Goal: Information Seeking & Learning: Check status

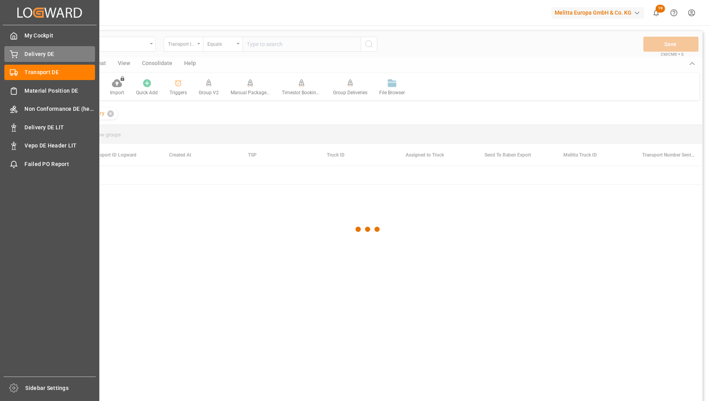
click at [28, 54] on span "Delivery DE" at bounding box center [60, 54] width 71 height 8
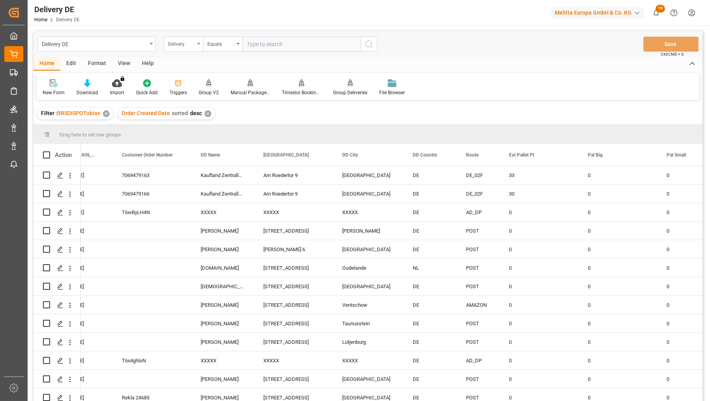
click at [185, 41] on div "Delivery" at bounding box center [181, 43] width 27 height 9
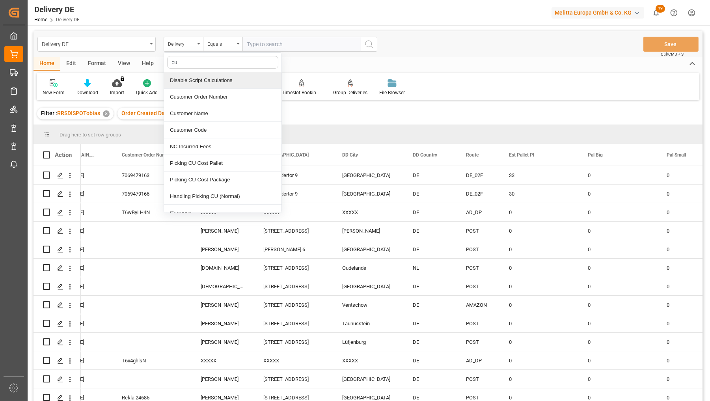
type input "cus"
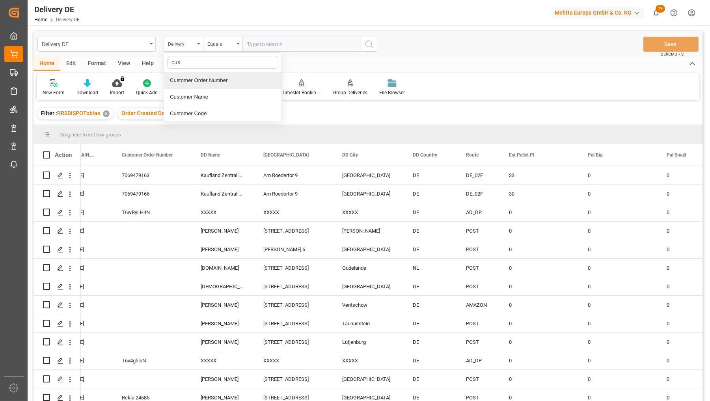
click at [194, 79] on div "Customer Order Number" at bounding box center [223, 80] width 118 height 17
click at [268, 37] on input "text" at bounding box center [302, 44] width 118 height 15
paste input "I25BR-250"
type input "I25BR-250"
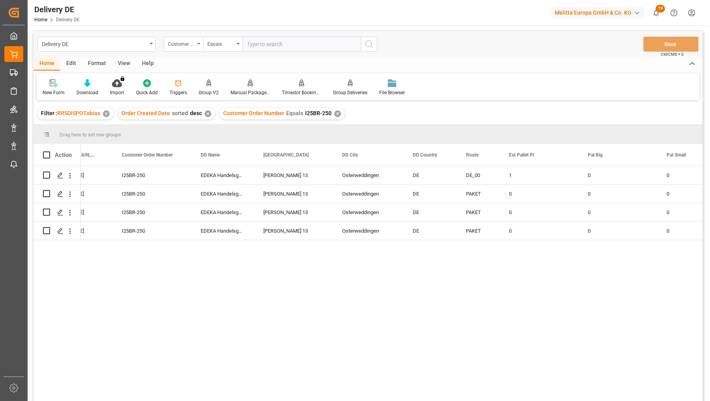
click at [635, 301] on div "80106231a652 22.09.2025 22.09.2025 I25BR-250 EDEKA Handelsgesellschaft Lange Gö…" at bounding box center [392, 286] width 622 height 240
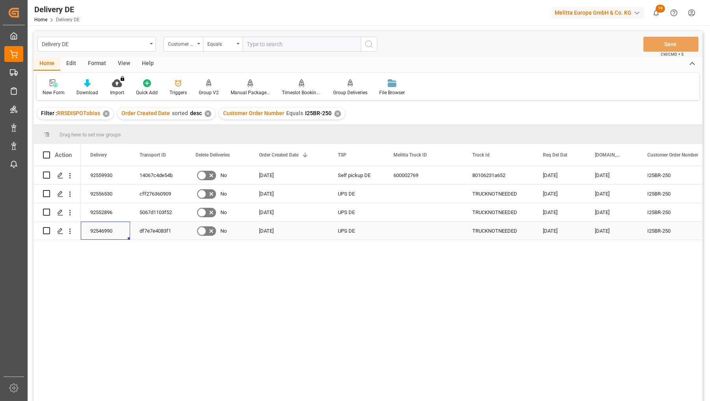
click at [109, 229] on div "92546990" at bounding box center [105, 231] width 49 height 18
click at [103, 214] on div "92552896" at bounding box center [105, 212] width 49 height 18
click at [110, 192] on div "92556530" at bounding box center [105, 194] width 49 height 18
click at [107, 174] on div "92559930" at bounding box center [105, 175] width 49 height 18
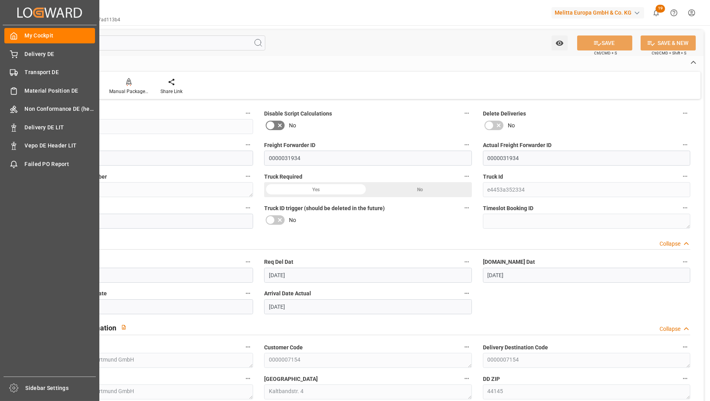
scroll to position [1227, 0]
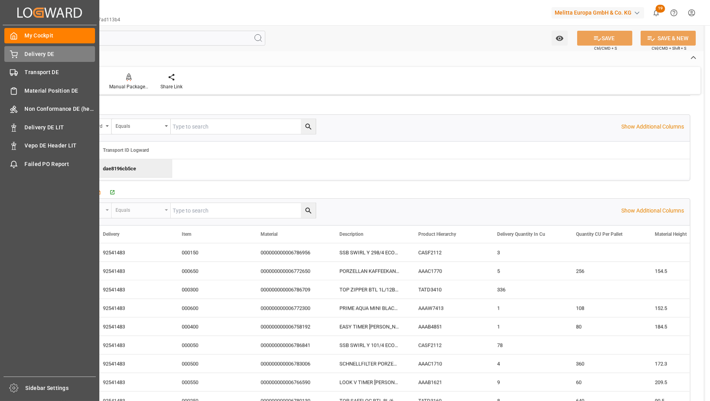
click at [20, 56] on div "Delivery DE Delivery DE" at bounding box center [49, 53] width 91 height 15
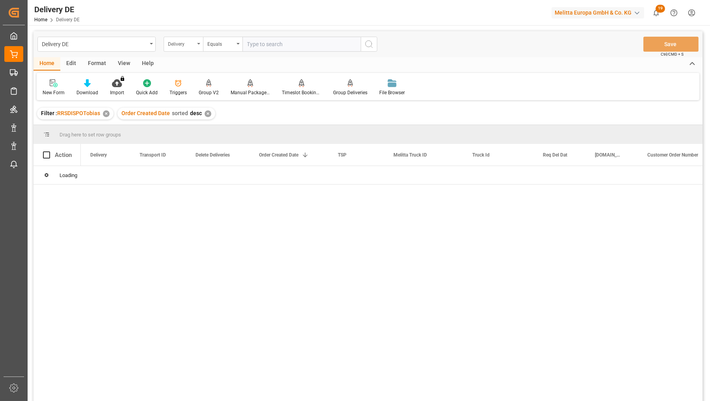
click at [183, 45] on div "Delivery" at bounding box center [181, 43] width 27 height 9
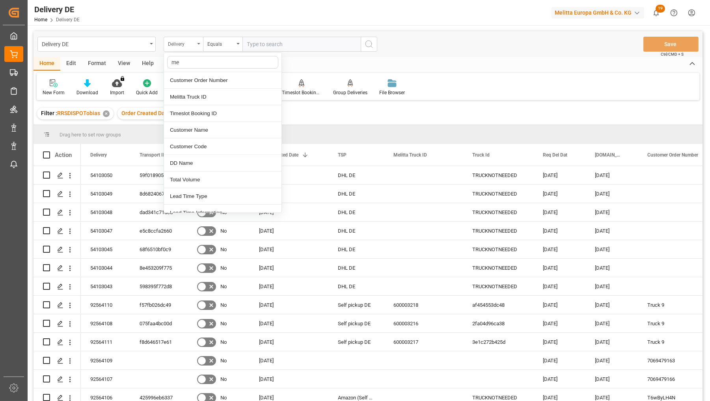
type input "mel"
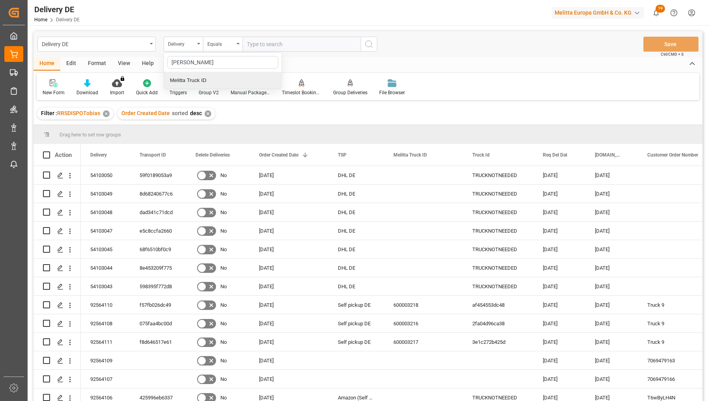
click at [190, 79] on div "Melitta Truck ID" at bounding box center [223, 80] width 118 height 17
click at [292, 43] on input "text" at bounding box center [302, 44] width 118 height 15
paste input "600003085"
type input "600003085"
click at [366, 43] on icon "search button" at bounding box center [368, 43] width 9 height 9
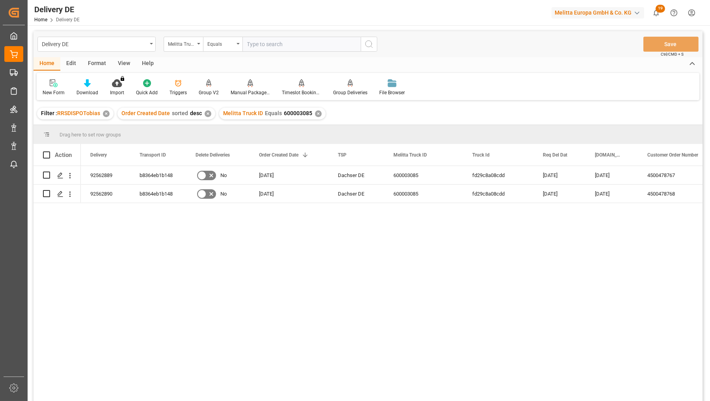
click at [554, 266] on div "92562889 b8364eb1b148 No 29.09.2025 Dachser DE 600003085 fd29c8a08cdd 06.10.202…" at bounding box center [392, 286] width 622 height 240
click at [622, 241] on div "01.10.2025 4500478767 Electronicpartner 06.10.2025 fd29c8a08cdd 600003085 Dachs…" at bounding box center [392, 286] width 622 height 240
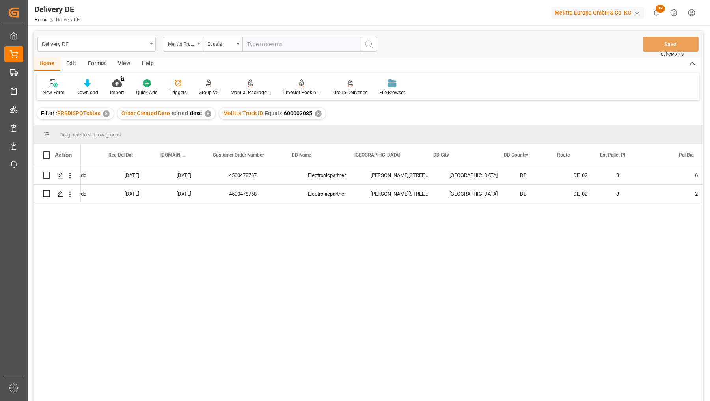
scroll to position [0, 438]
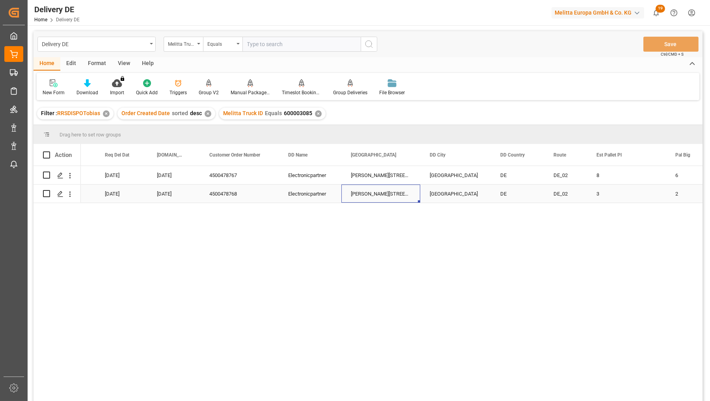
click at [363, 192] on div "Dasinger Str. 7" at bounding box center [381, 194] width 79 height 18
click at [180, 43] on div "Melitta Truck ID" at bounding box center [181, 43] width 27 height 9
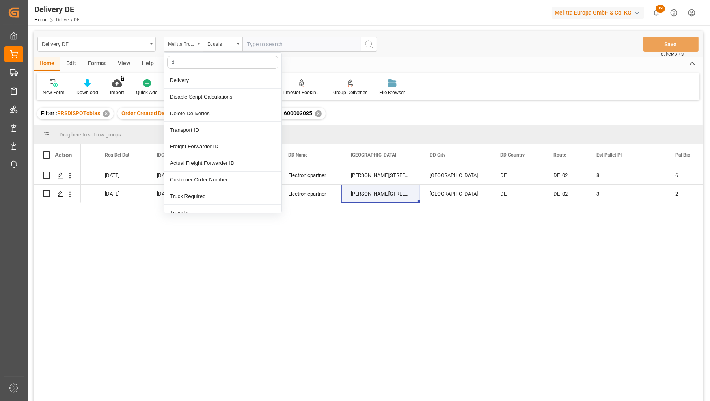
type input "dd"
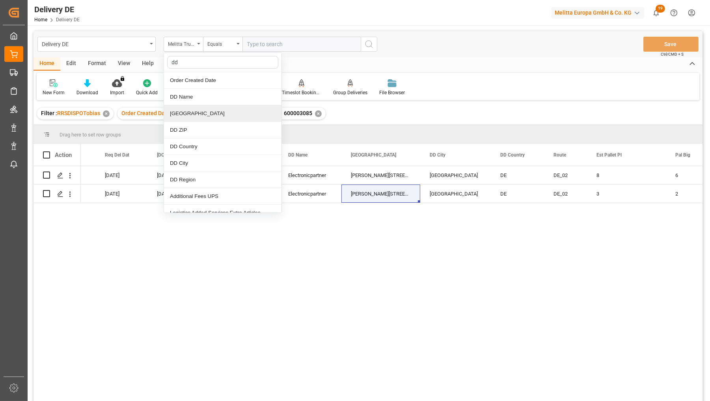
click at [191, 115] on div "[GEOGRAPHIC_DATA]" at bounding box center [223, 113] width 118 height 17
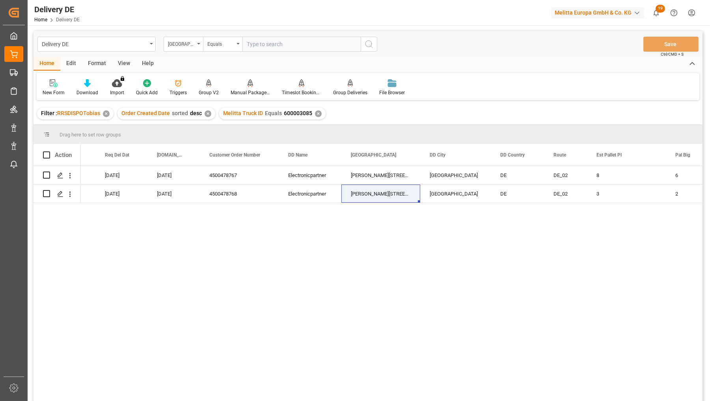
click at [249, 48] on input "text" at bounding box center [302, 44] width 118 height 15
paste input "Dasinger Str. 7"
type input "Dasinger Str. 7"
click at [317, 112] on div "✕" at bounding box center [318, 113] width 7 height 7
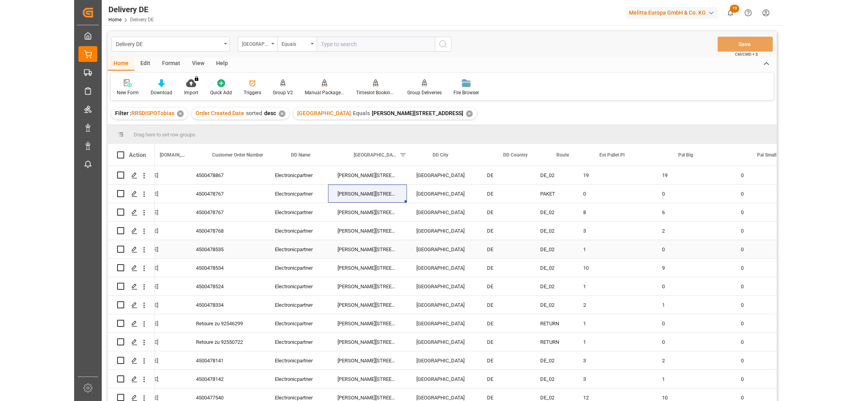
scroll to position [0, 350]
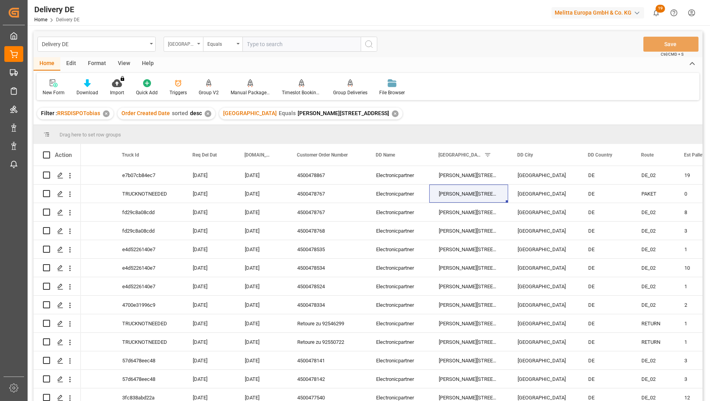
click at [188, 47] on div "[GEOGRAPHIC_DATA]" at bounding box center [181, 43] width 27 height 9
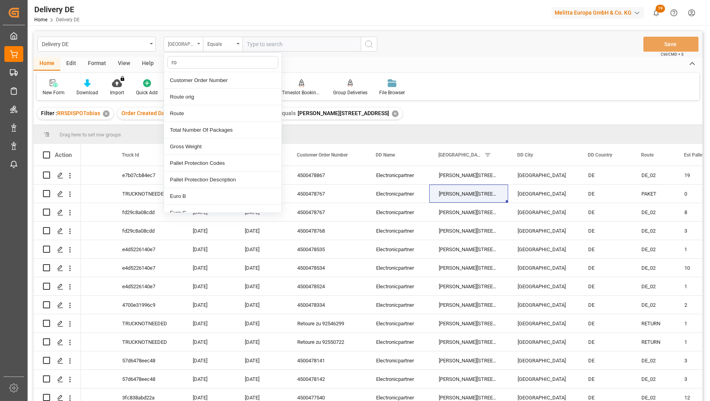
type input "rou"
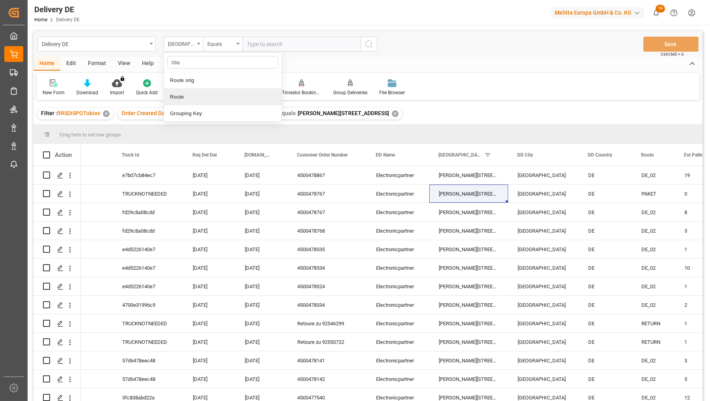
click at [187, 93] on div "Route" at bounding box center [223, 97] width 118 height 17
click at [214, 47] on div "Equals" at bounding box center [220, 43] width 27 height 9
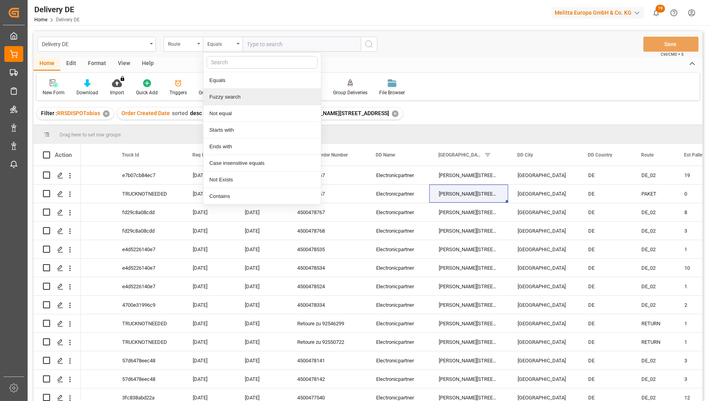
click at [215, 99] on div "Fuzzy search" at bounding box center [262, 97] width 118 height 17
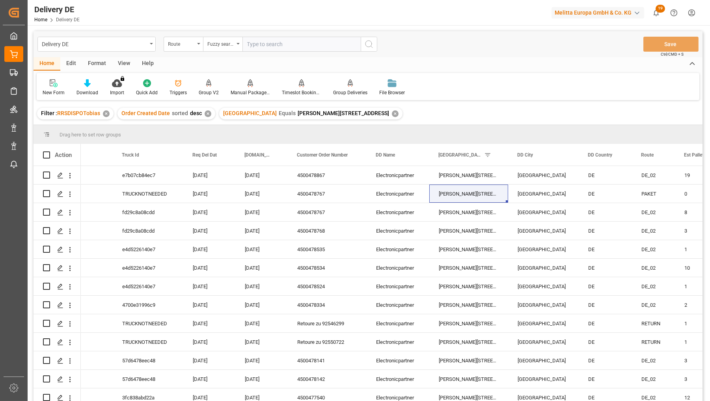
click at [256, 45] on input "text" at bounding box center [302, 44] width 118 height 15
type input "DE"
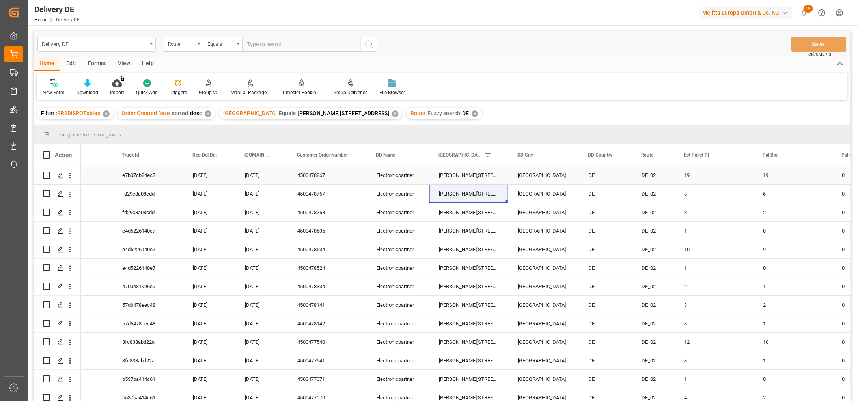
click at [309, 175] on div "4500478867" at bounding box center [327, 175] width 79 height 18
click at [320, 192] on div "4500478767" at bounding box center [327, 194] width 79 height 18
click at [316, 214] on div "4500478768" at bounding box center [327, 212] width 79 height 18
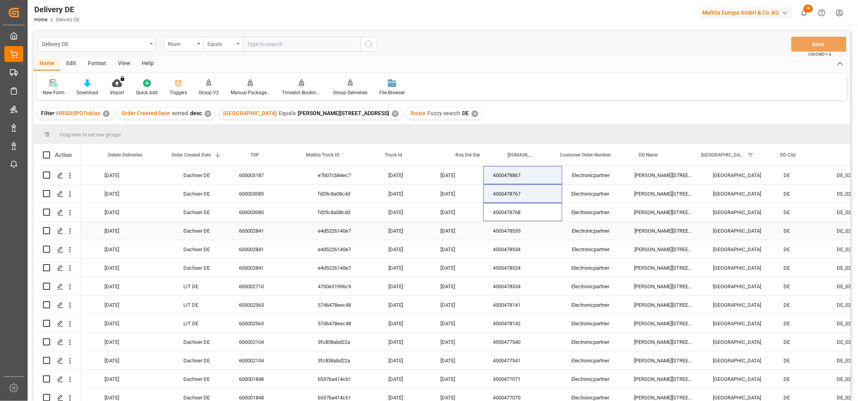
scroll to position [0, 88]
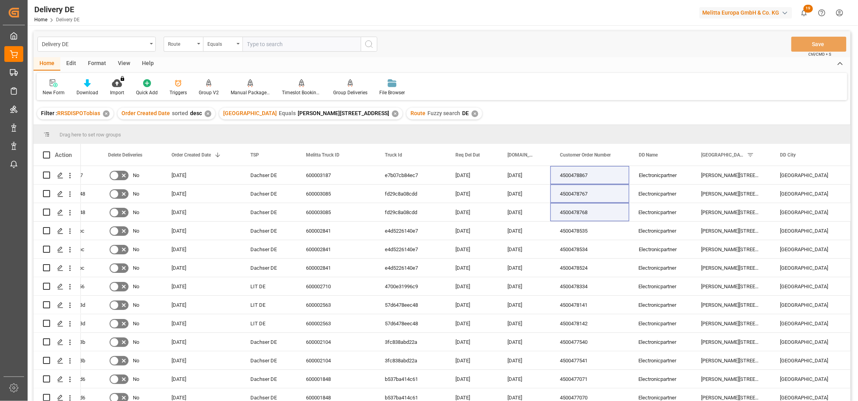
drag, startPoint x: 741, startPoint y: 52, endPoint x: 591, endPoint y: 163, distance: 187.0
click at [710, 52] on div "Delivery DE Route Equals Save Ctrl/CMD + S" at bounding box center [442, 44] width 817 height 26
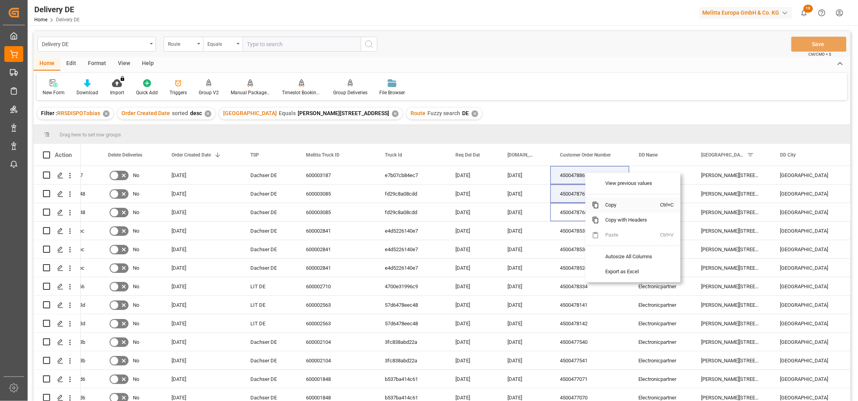
click at [609, 204] on span "Copy" at bounding box center [630, 205] width 62 height 15
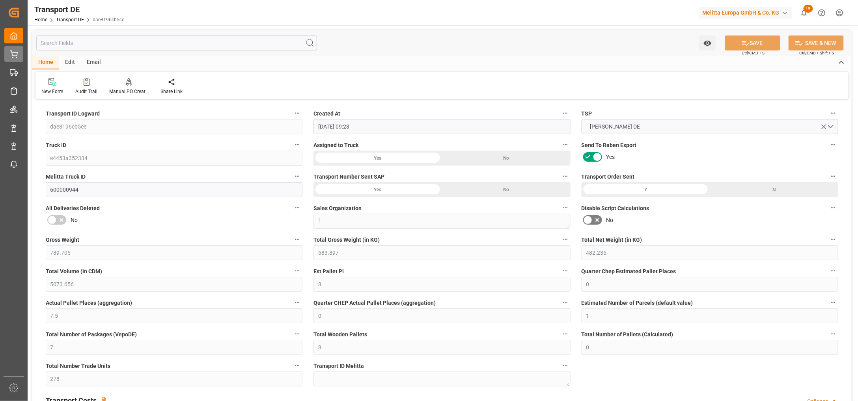
scroll to position [350, 0]
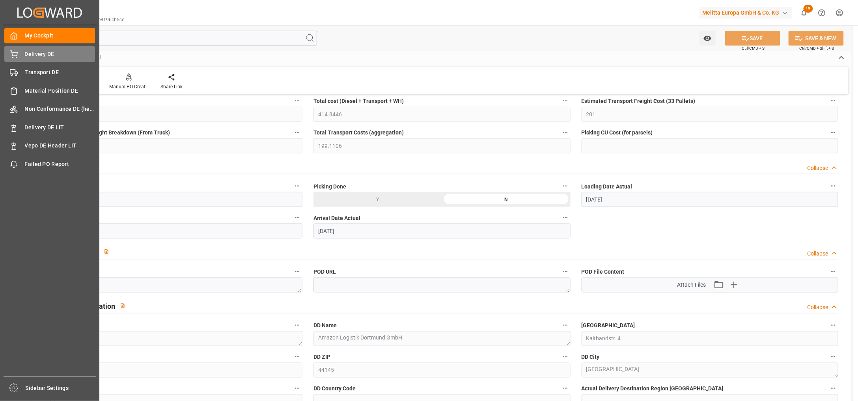
click at [22, 57] on div "Delivery DE Delivery DE" at bounding box center [49, 53] width 91 height 15
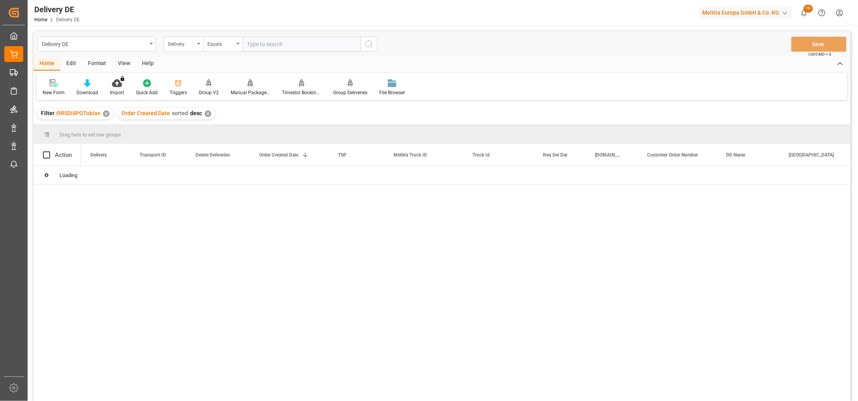
click at [278, 48] on input "text" at bounding box center [302, 44] width 118 height 15
type input "92559858"
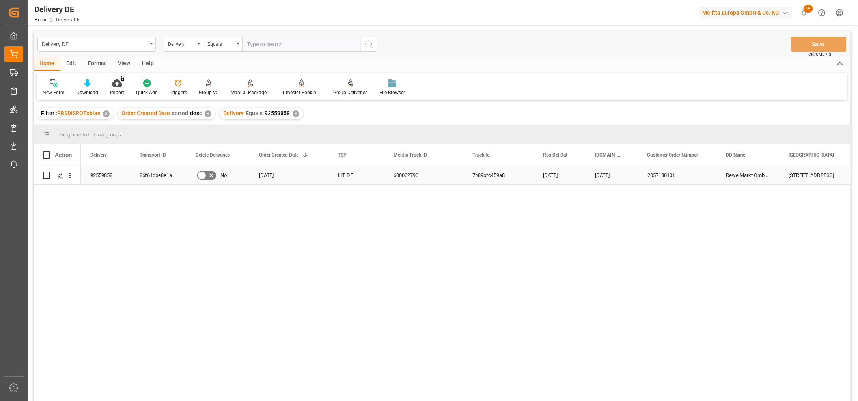
click at [152, 179] on div "86f61dbe8e1a" at bounding box center [158, 175] width 56 height 18
click at [669, 301] on div "92559858 86f61dbe8e1a No 18.09.2025 LIT DE 600002790 7b89bfc459a8 25.09.2025 23…" at bounding box center [466, 286] width 770 height 240
click at [574, 153] on span at bounding box center [572, 154] width 7 height 7
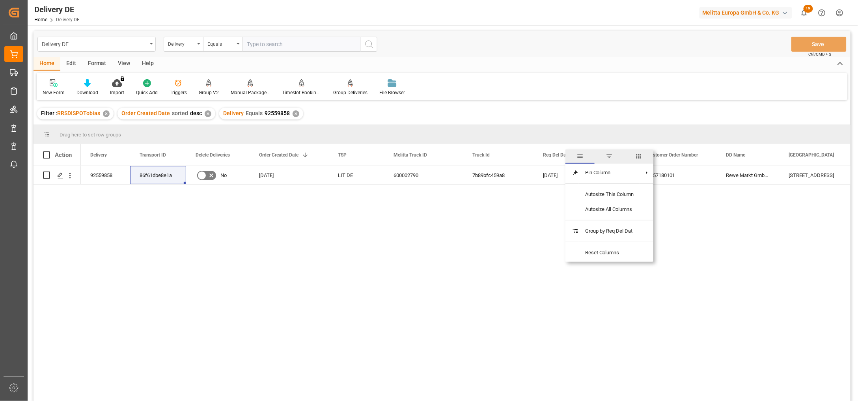
click at [640, 156] on span "columns" at bounding box center [638, 156] width 7 height 7
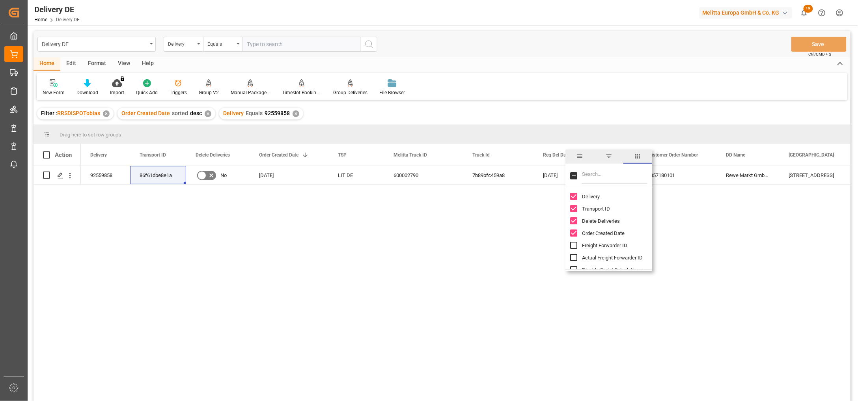
click at [586, 176] on input "Filter Columns Input" at bounding box center [614, 176] width 65 height 16
type input "act"
click at [582, 221] on span "Arrival Date Actual" at bounding box center [602, 221] width 41 height 6
checkbox input "false"
checkbox input "true"
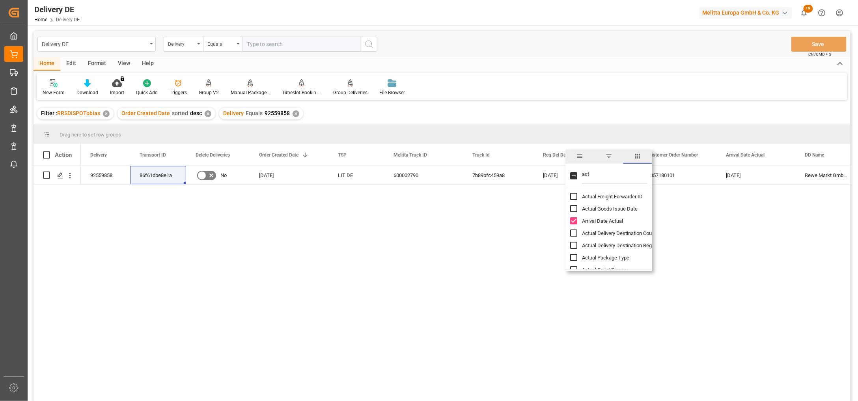
click at [711, 257] on div "92559858 86f61dbe8e1a No 18.09.2025 LIT DE 600002790 7b89bfc459a8 25.09.2025 23…" at bounding box center [466, 286] width 770 height 240
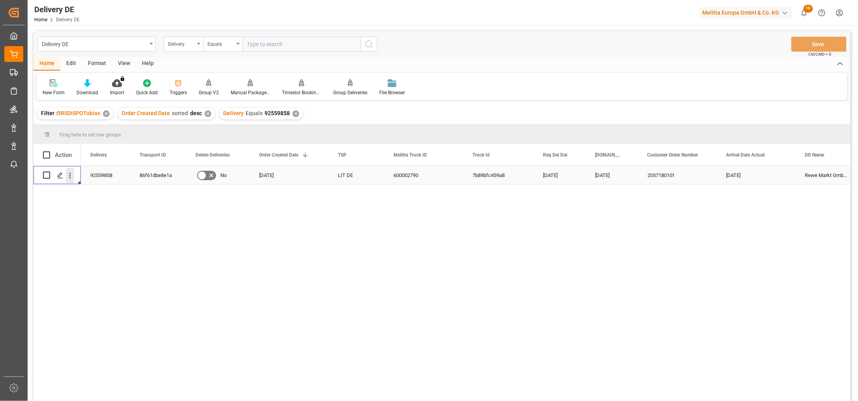
click at [73, 175] on icon "open menu" at bounding box center [70, 176] width 8 height 8
click at [108, 189] on span "Open in new tab" at bounding box center [122, 192] width 72 height 8
click at [113, 176] on div "92559858" at bounding box center [105, 175] width 49 height 18
click at [293, 115] on div "✕" at bounding box center [296, 113] width 7 height 7
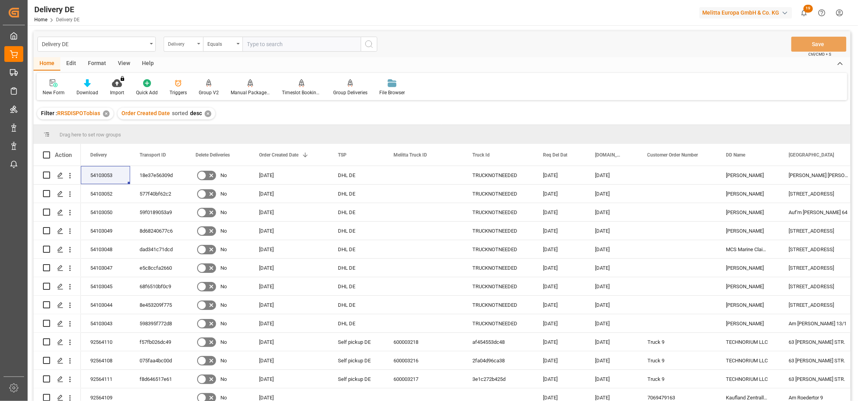
click at [194, 42] on div "Delivery" at bounding box center [181, 43] width 27 height 9
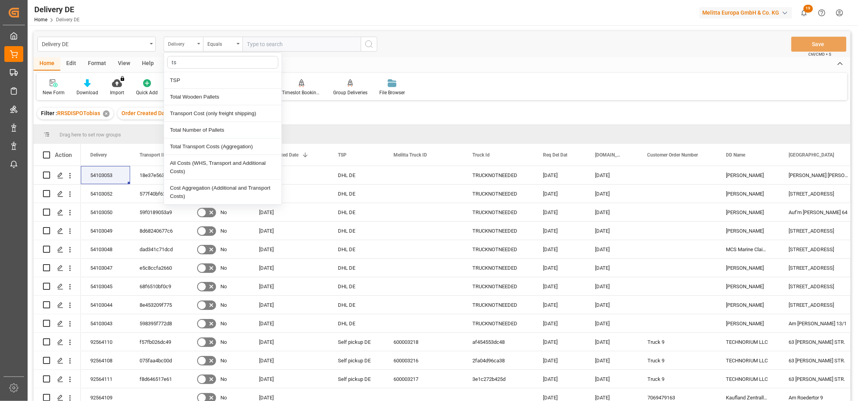
type input "tsp"
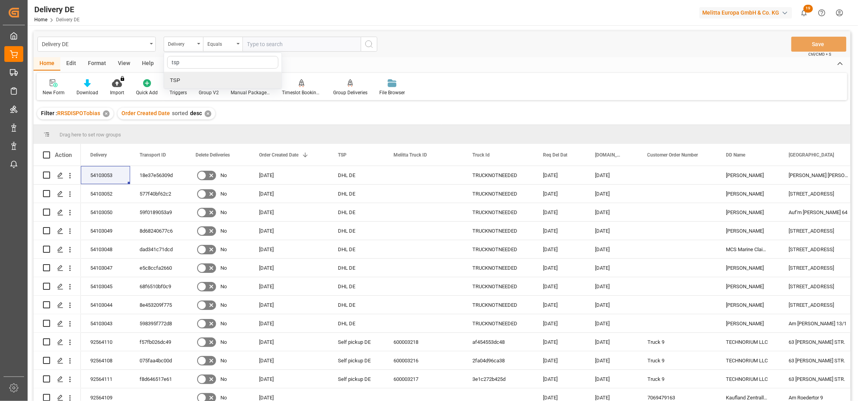
click at [180, 79] on div "TSP" at bounding box center [223, 80] width 118 height 17
click at [250, 42] on input "text" at bounding box center [302, 44] width 118 height 15
type input "LIT DE"
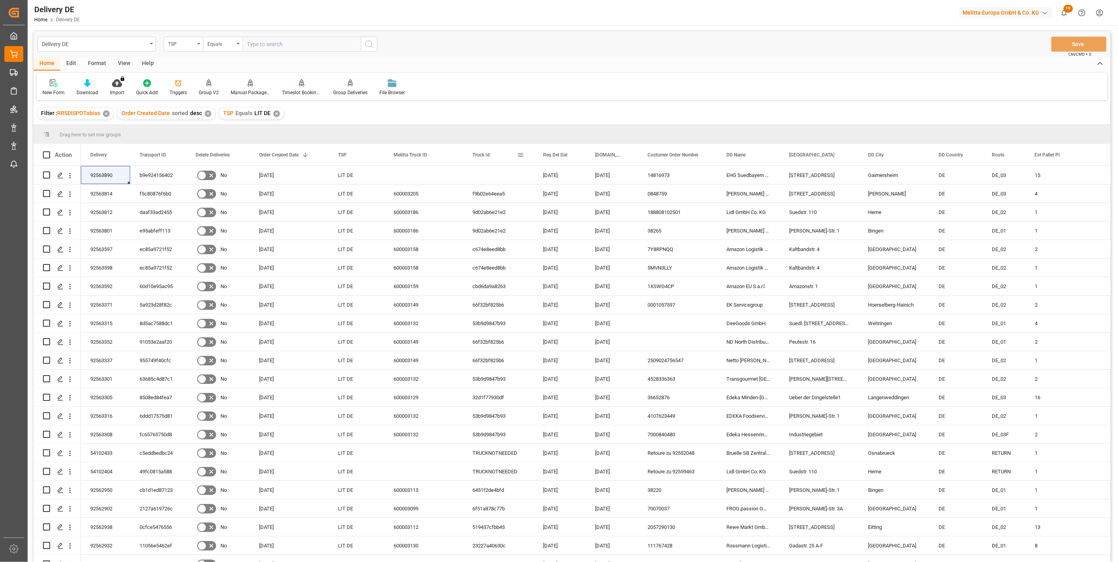
click at [523, 152] on span at bounding box center [520, 154] width 7 height 7
click at [538, 178] on input "Filter Columns Input" at bounding box center [562, 176] width 65 height 16
type input "act"
click at [521, 219] on input "Arrival Date Actual column toggle visibility (hidden)" at bounding box center [521, 220] width 7 height 7
checkbox input "true"
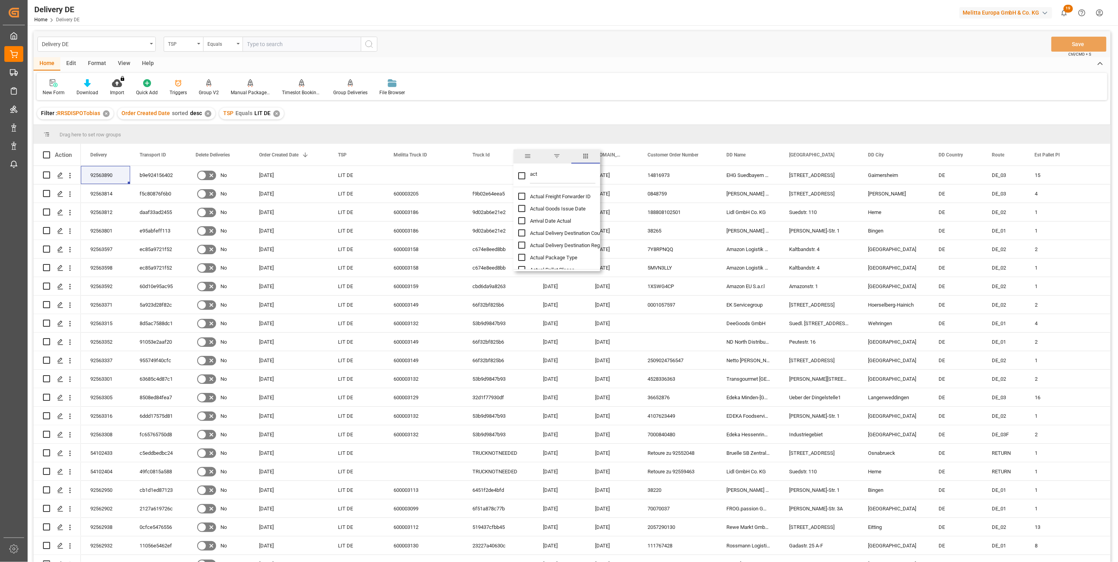
checkbox input "false"
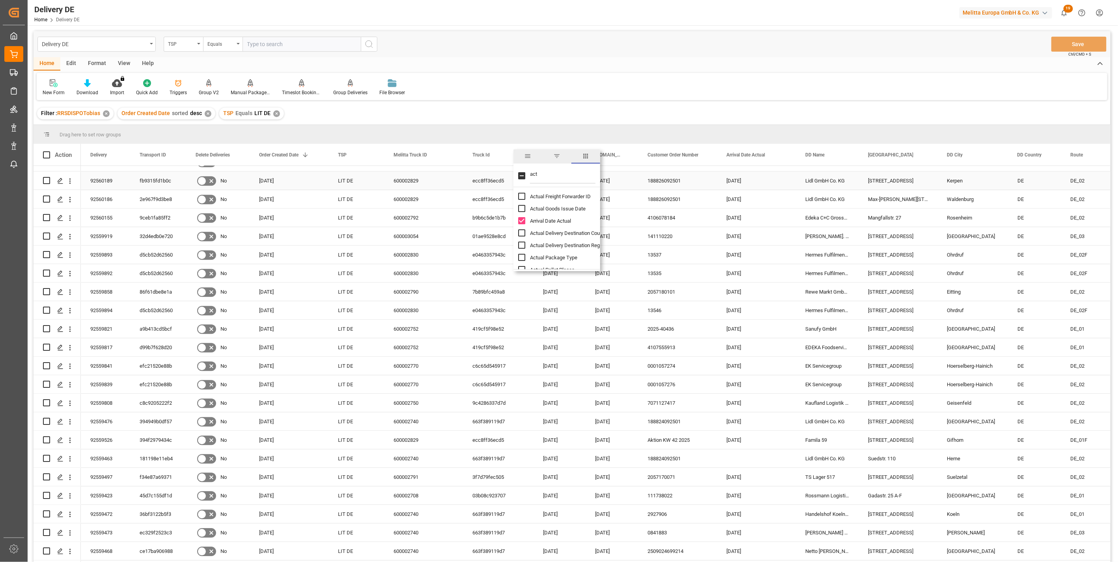
scroll to position [1457, 0]
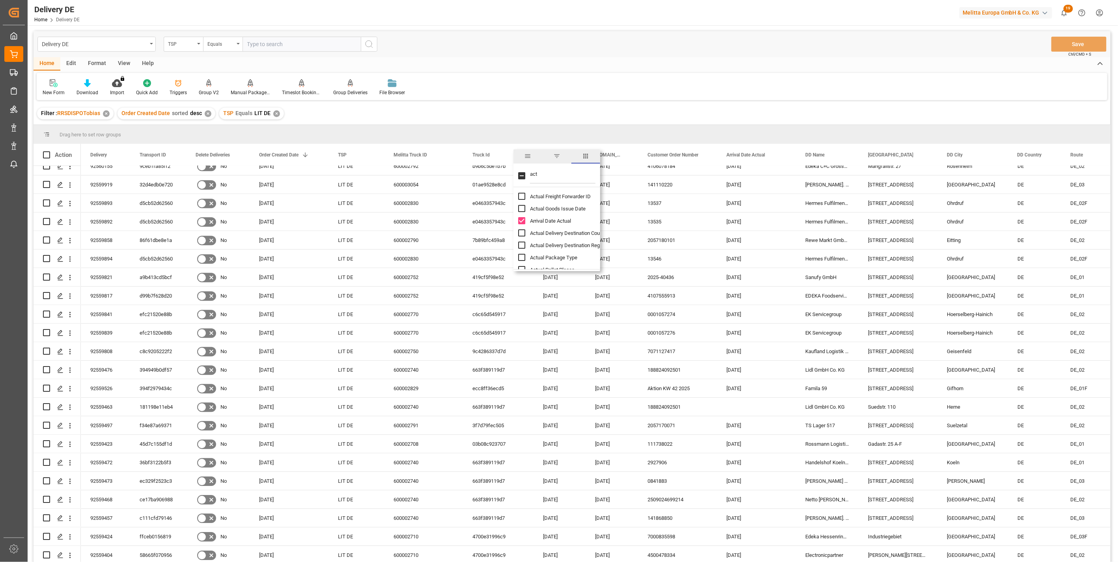
click at [643, 78] on div "New Form Download Import You don't have permission for this feature. Contact ad…" at bounding box center [572, 86] width 1071 height 27
click at [84, 90] on div "Download" at bounding box center [88, 92] width 22 height 7
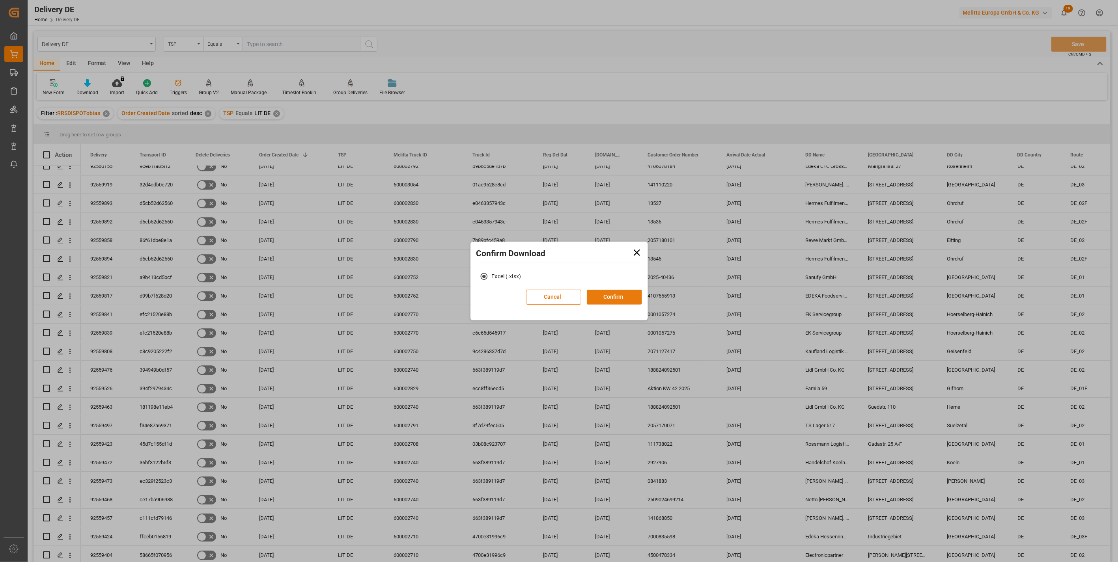
click at [616, 294] on button "Confirm" at bounding box center [614, 297] width 55 height 15
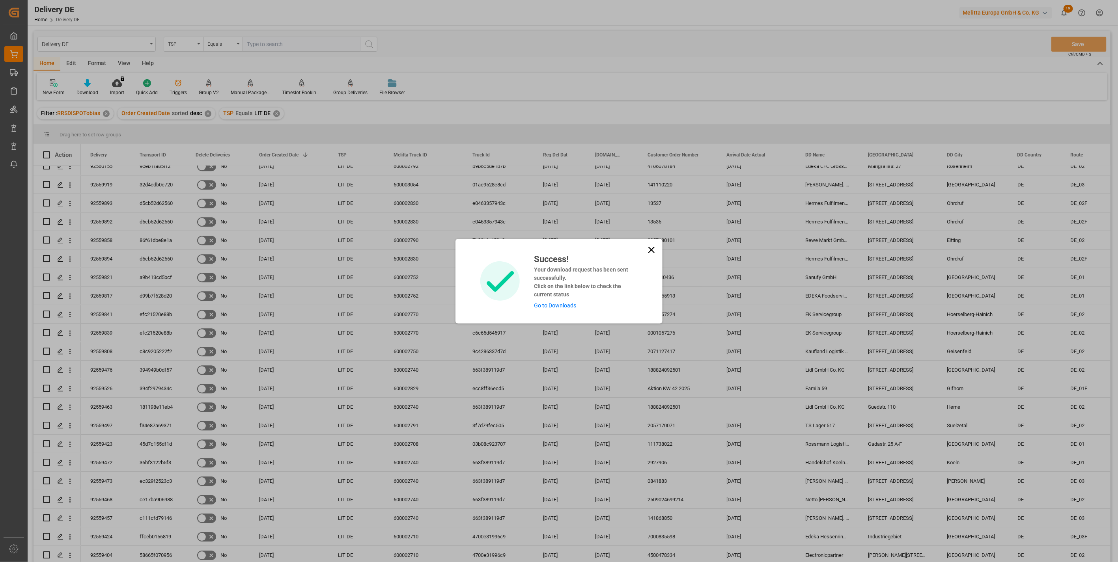
click at [563, 306] on link "Go to Downloads" at bounding box center [555, 305] width 42 height 6
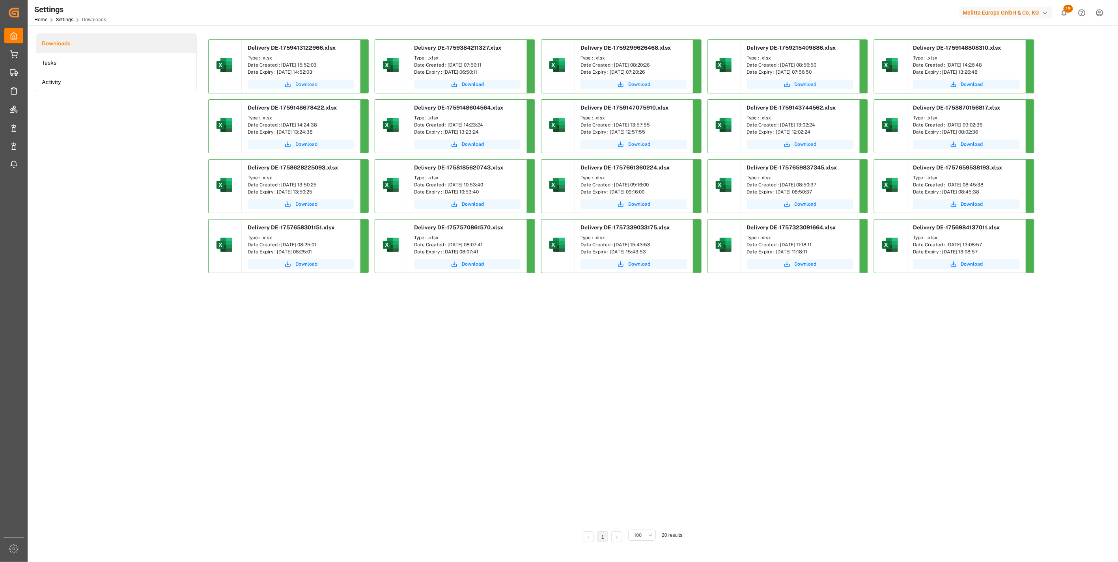
click at [296, 83] on span "Download" at bounding box center [306, 84] width 22 height 7
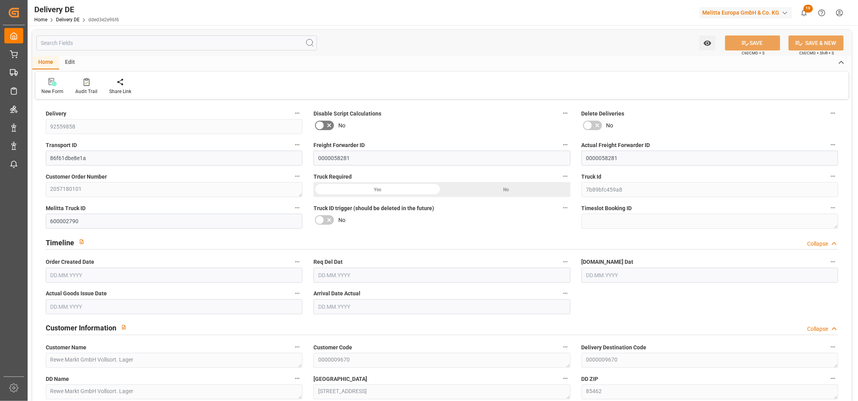
type input "23"
type input "12"
type input "3119.062"
type input "4520"
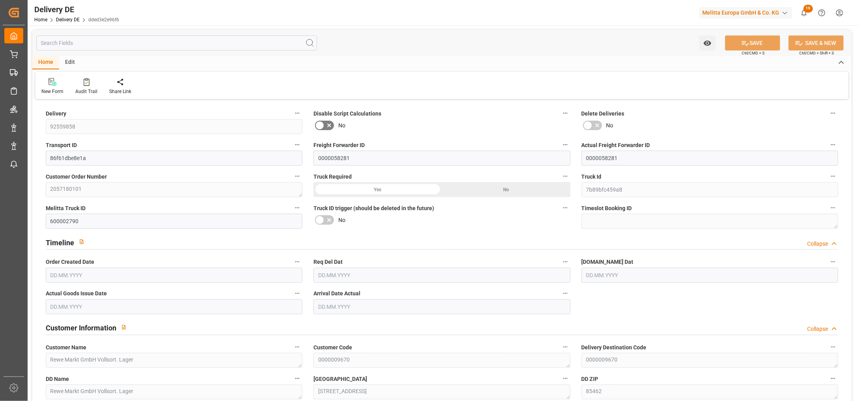
type input "19729.42"
type input "[DATE]"
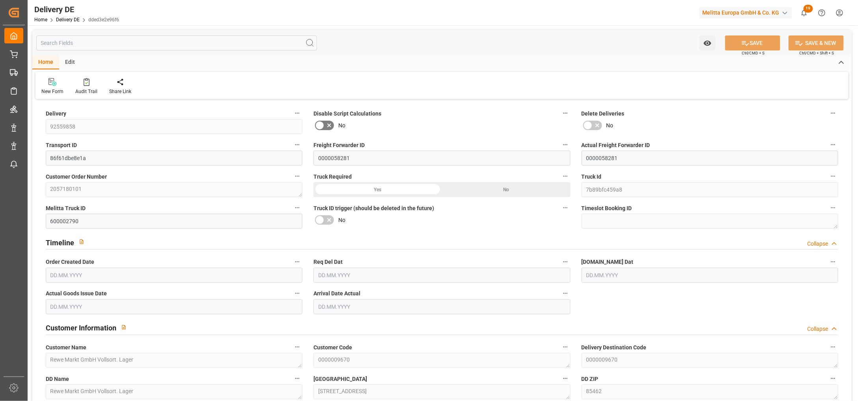
type input "[DATE]"
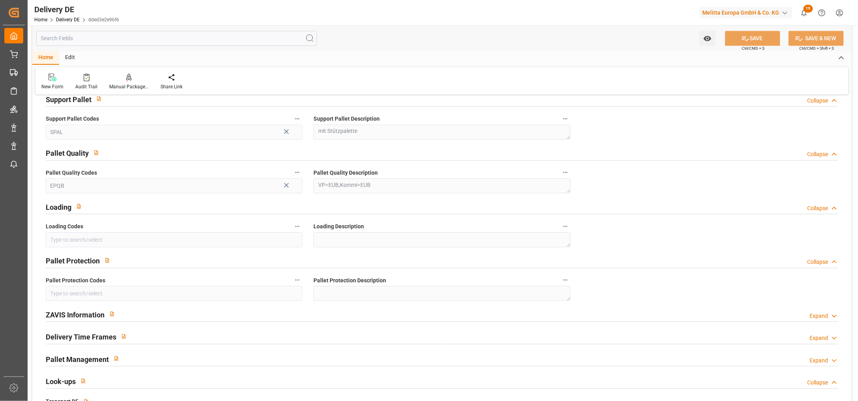
scroll to position [1139, 0]
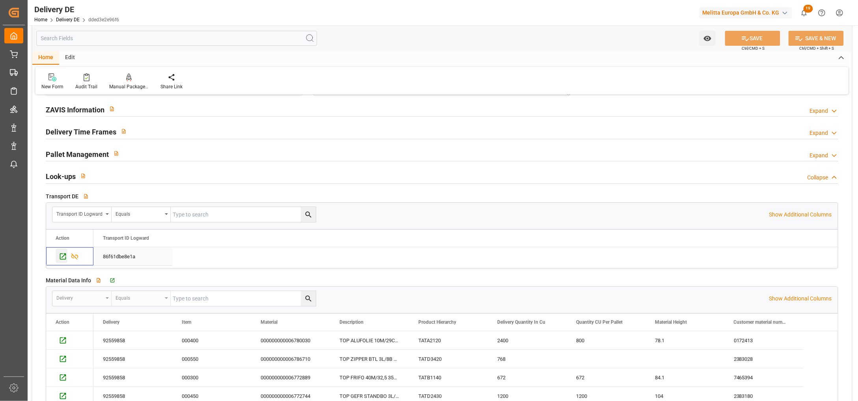
click at [62, 258] on icon "Press SPACE to select this row." at bounding box center [63, 256] width 8 height 8
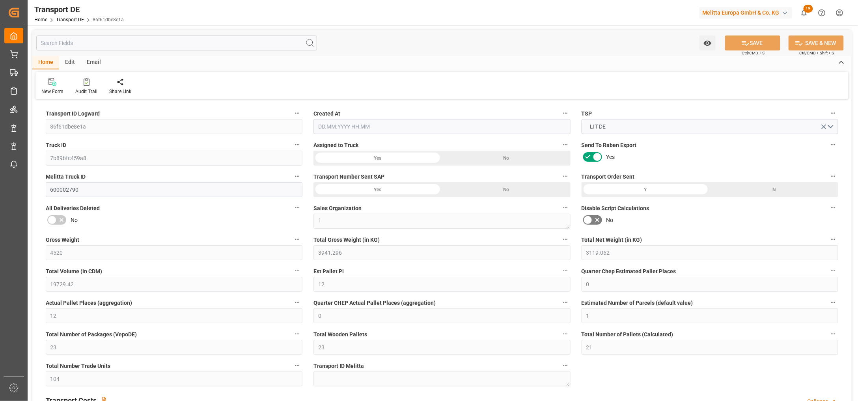
type input "4520"
type input "3941.296"
type input "3119.062"
type input "19729.42"
type input "12"
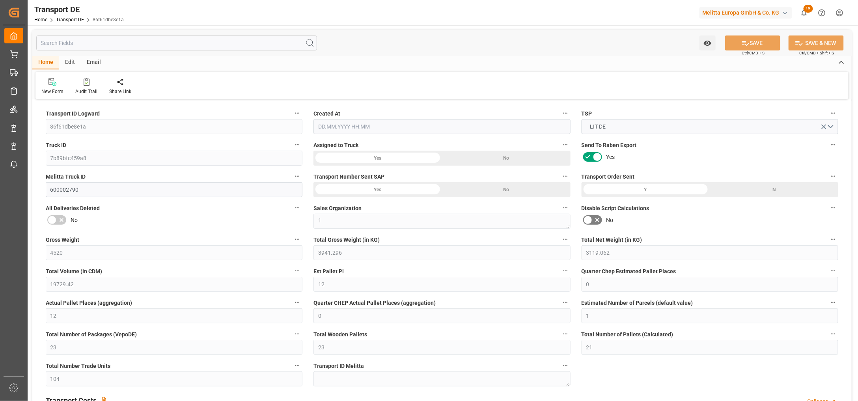
type input "0"
type input "12"
type input "0"
type input "1"
type input "23"
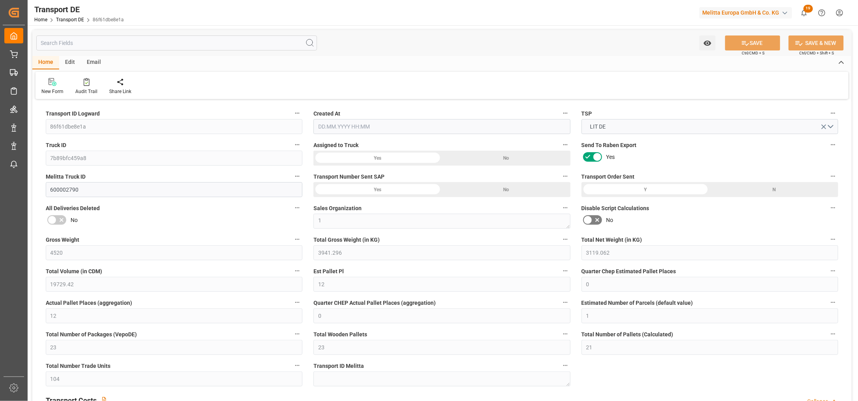
type input "23"
type input "21"
type input "104"
type input "0"
type input "524"
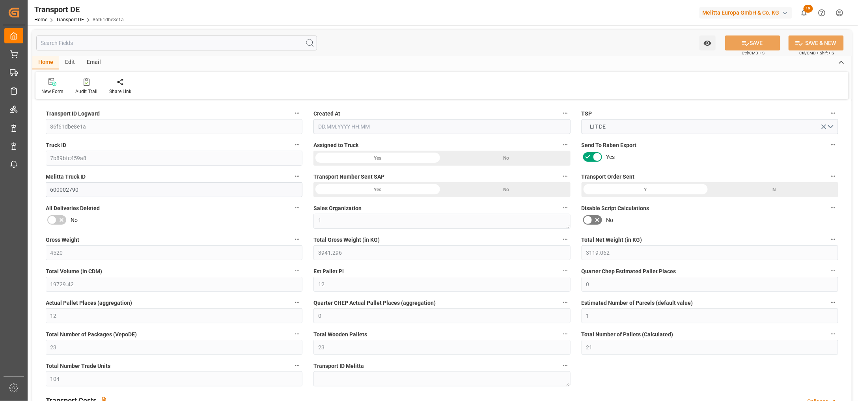
type input "110.643"
type input "524"
type input "85"
type input "23"
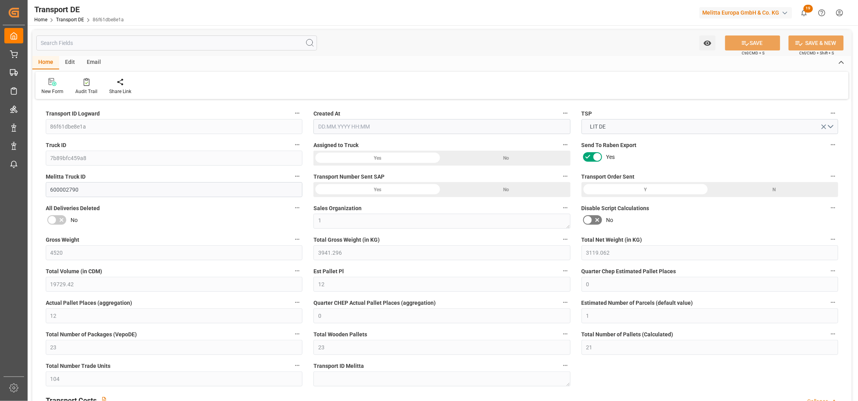
type input "0"
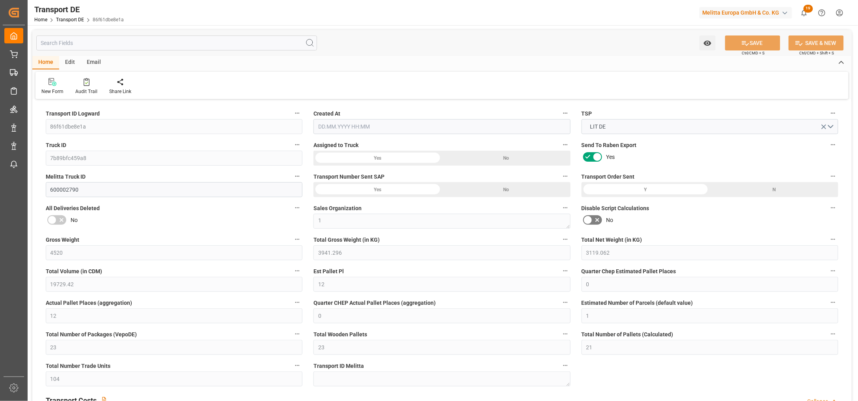
type input "0"
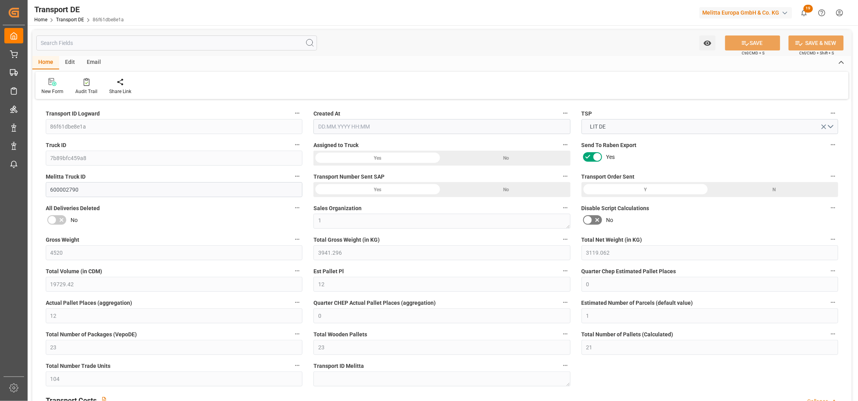
type input "0"
type input "3941.296"
type input "10767.6795"
type input "21"
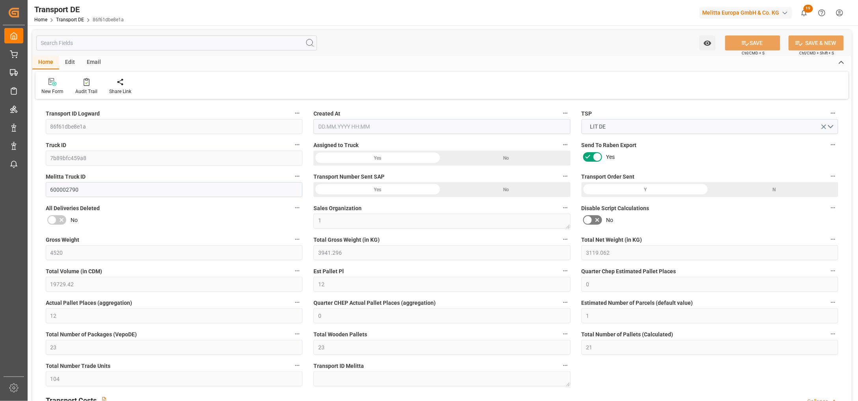
type input "80"
type input "0"
type input "6"
type input "17"
type input "0"
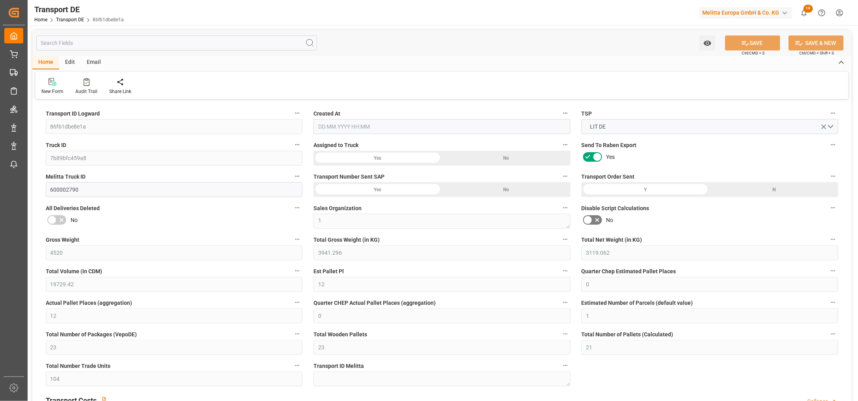
type input "0"
type input "1"
type input "0"
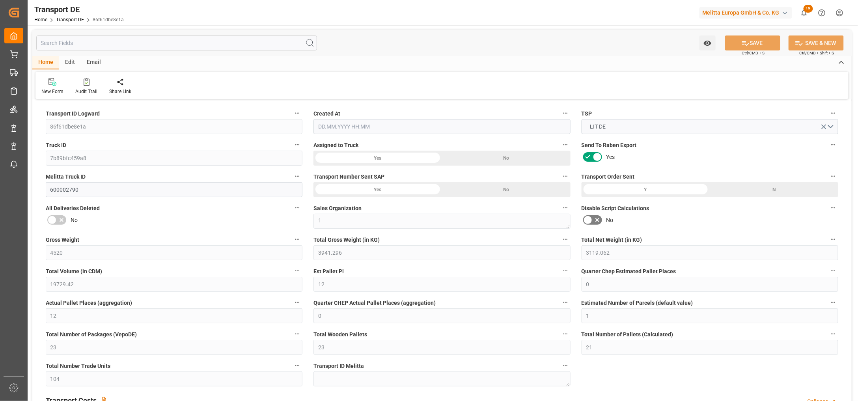
type input "1625"
type input "634.643"
type input "524"
type input "[DATE] 21:01"
type input "[DATE]"
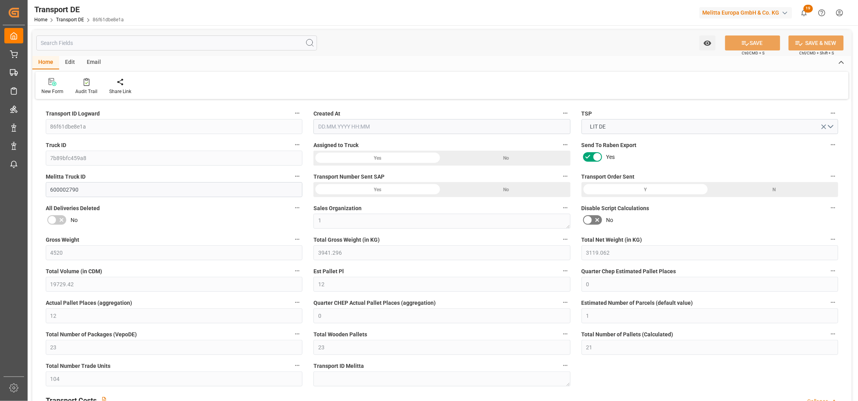
type input "[DATE]"
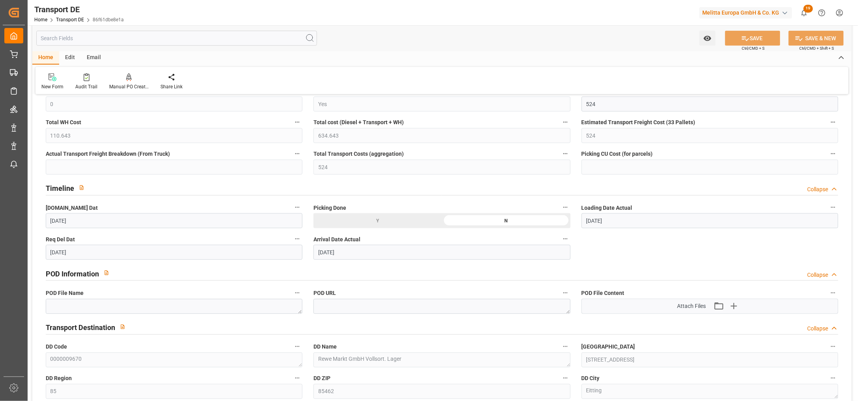
scroll to position [350, 0]
